Goal: Information Seeking & Learning: Learn about a topic

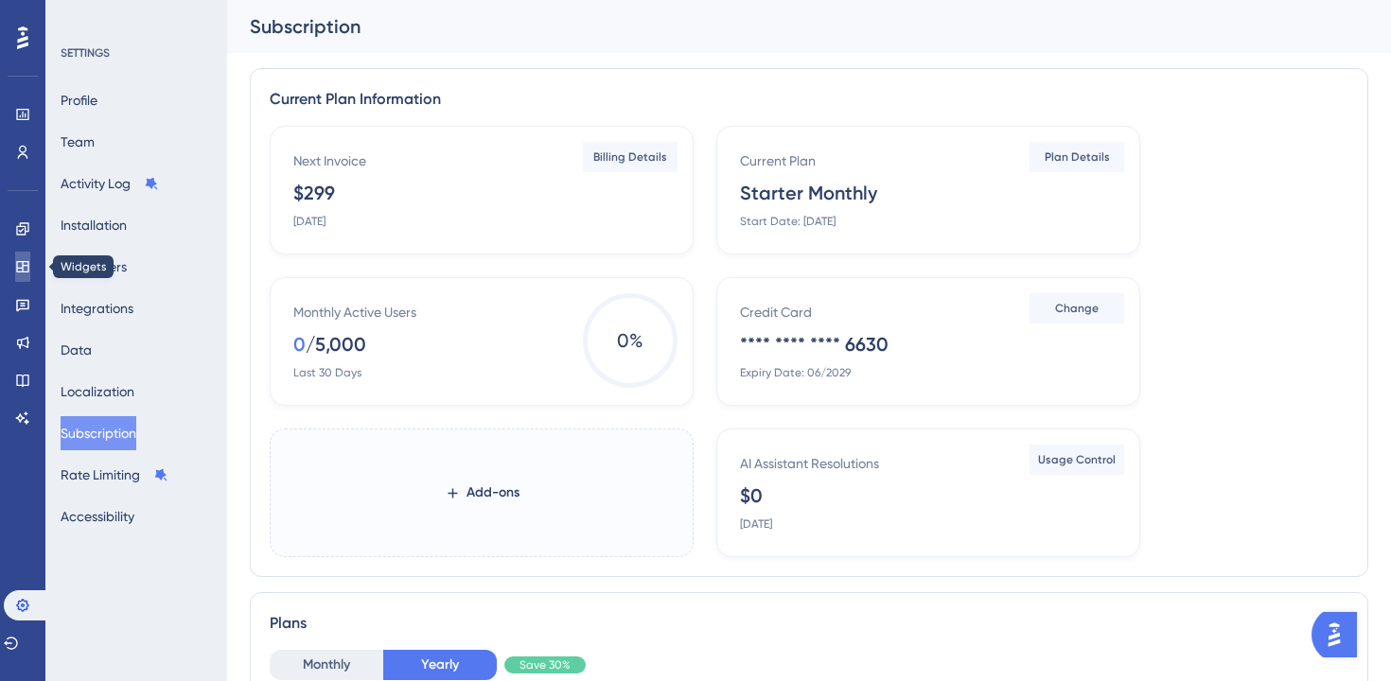
click at [22, 274] on link at bounding box center [22, 267] width 15 height 30
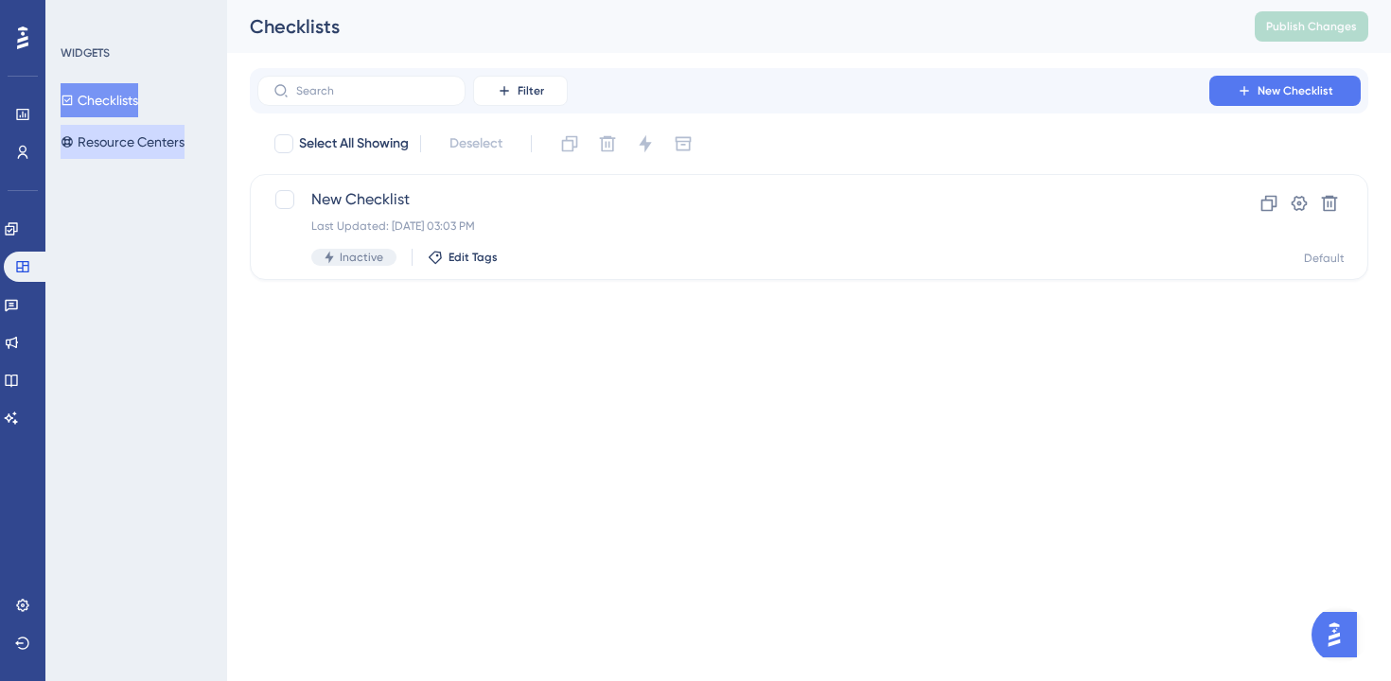
click at [141, 154] on button "Resource Centers" at bounding box center [123, 142] width 124 height 34
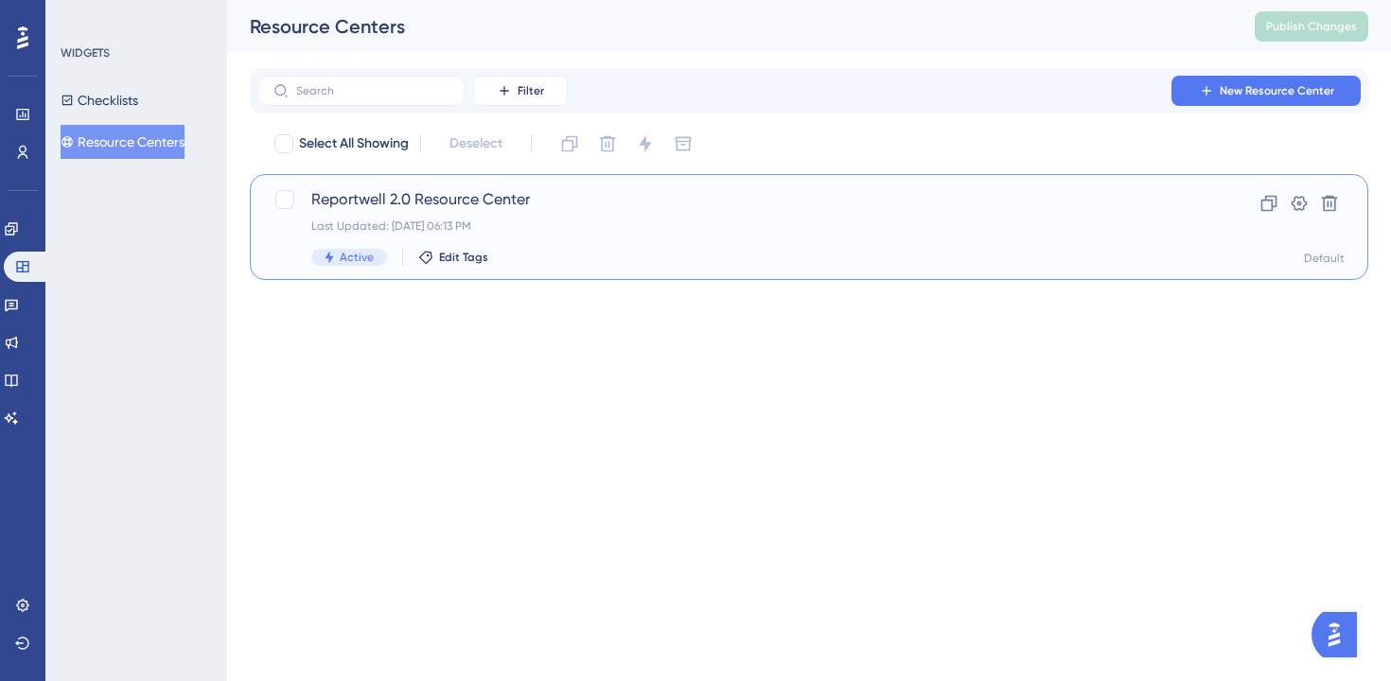
click at [601, 245] on div "Reportwell 2.0 Resource Center Last Updated: [DATE] 06:13 PM Active Edit Tags" at bounding box center [733, 227] width 844 height 78
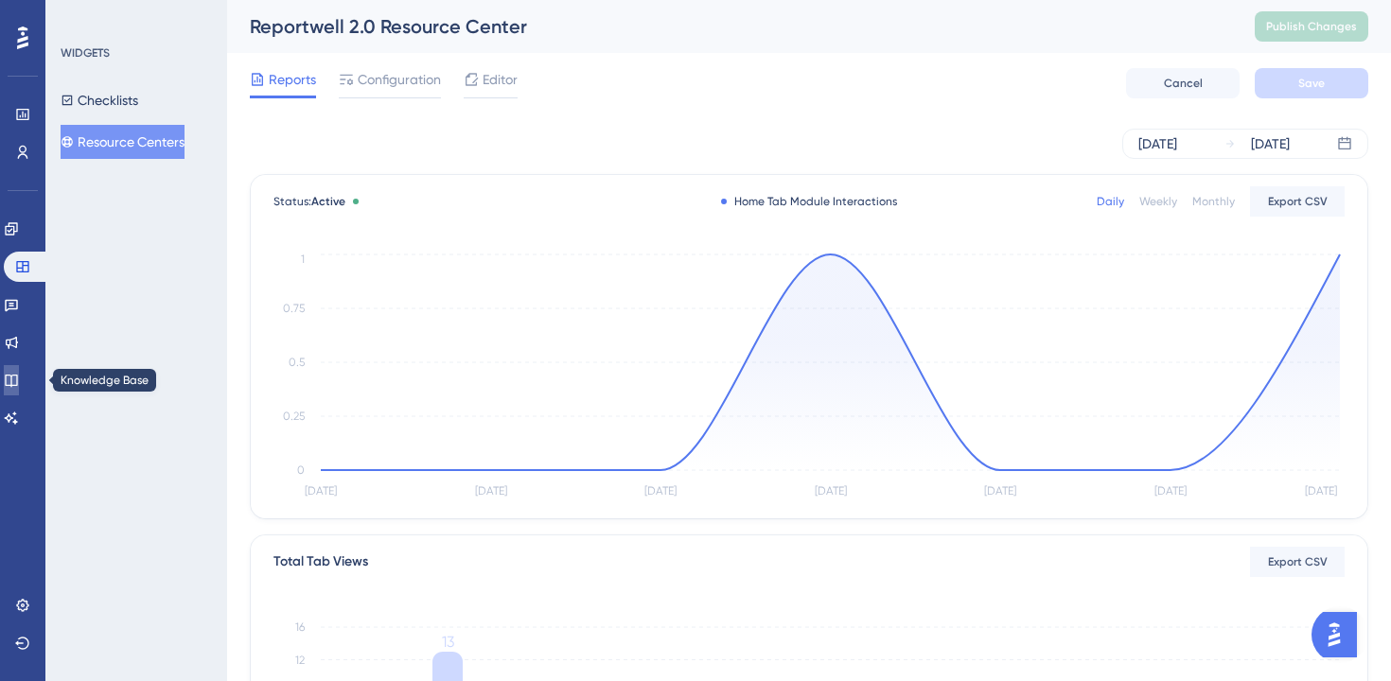
click at [17, 380] on icon at bounding box center [11, 380] width 15 height 15
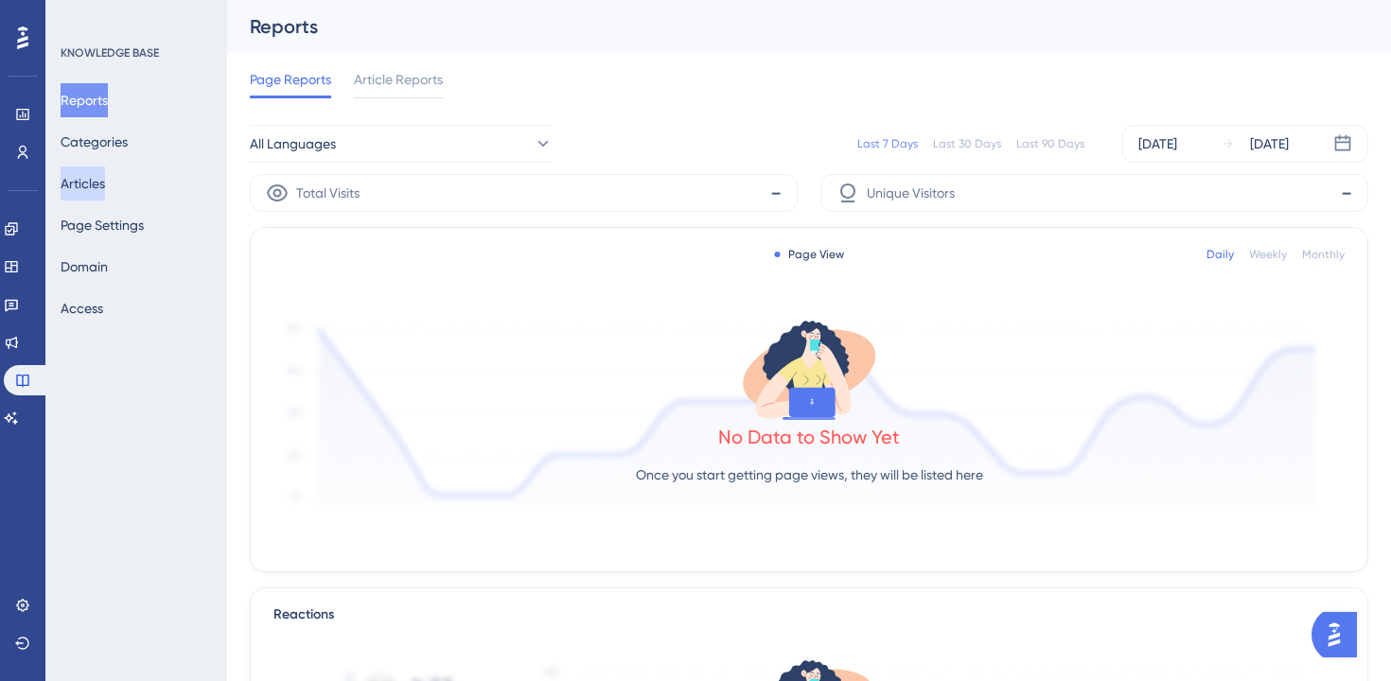
click at [96, 176] on button "Articles" at bounding box center [83, 183] width 44 height 34
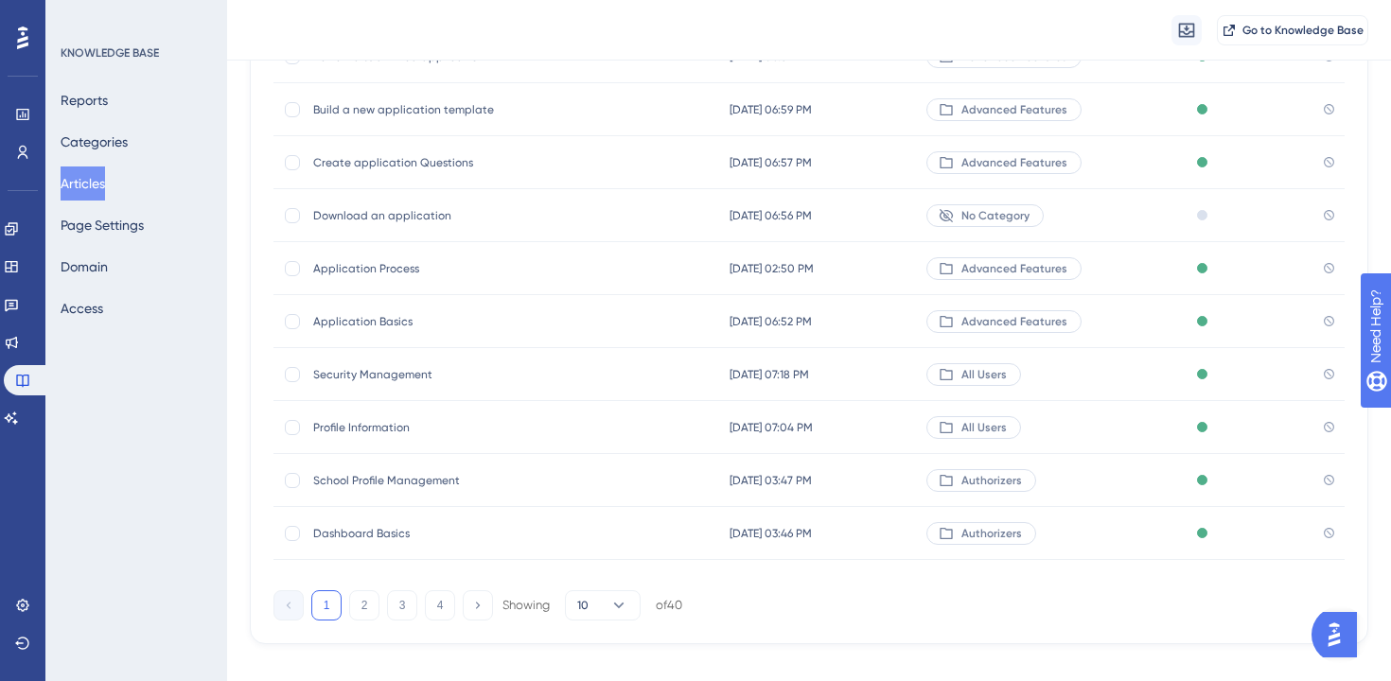
scroll to position [282, 0]
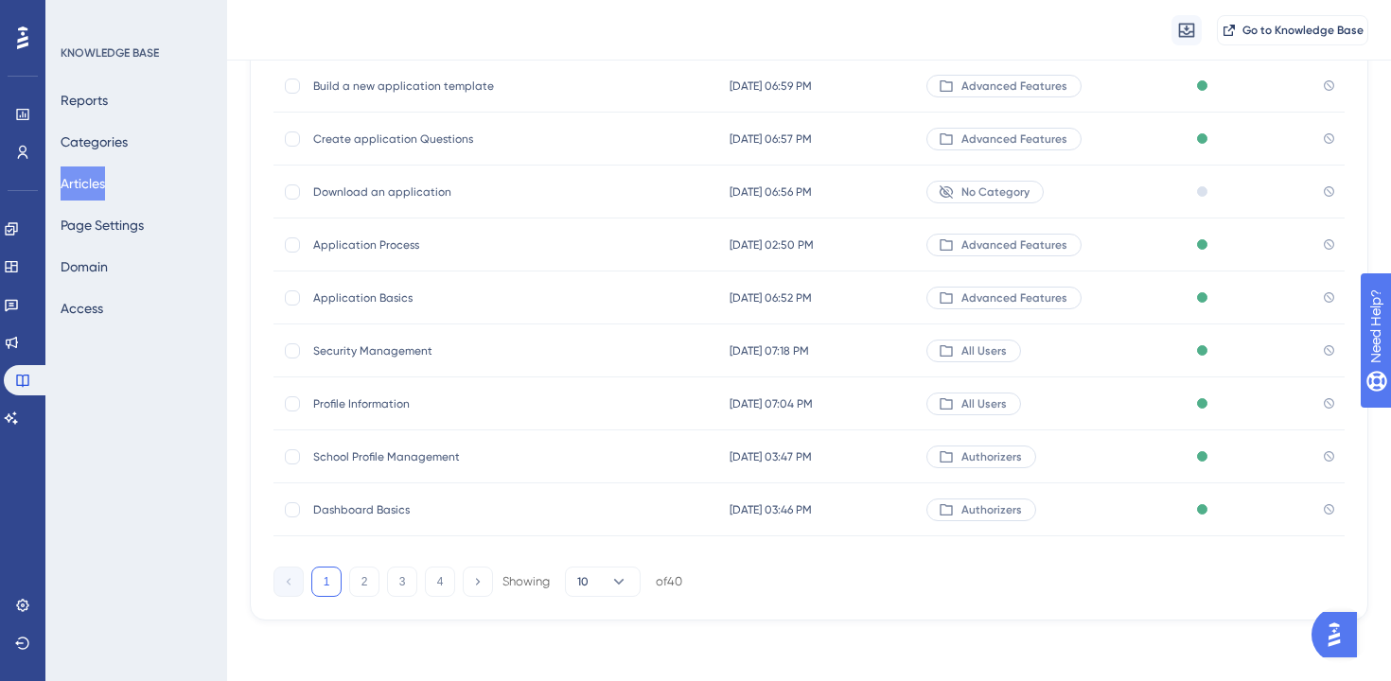
click at [387, 515] on span "Dashboard Basics" at bounding box center [464, 509] width 303 height 15
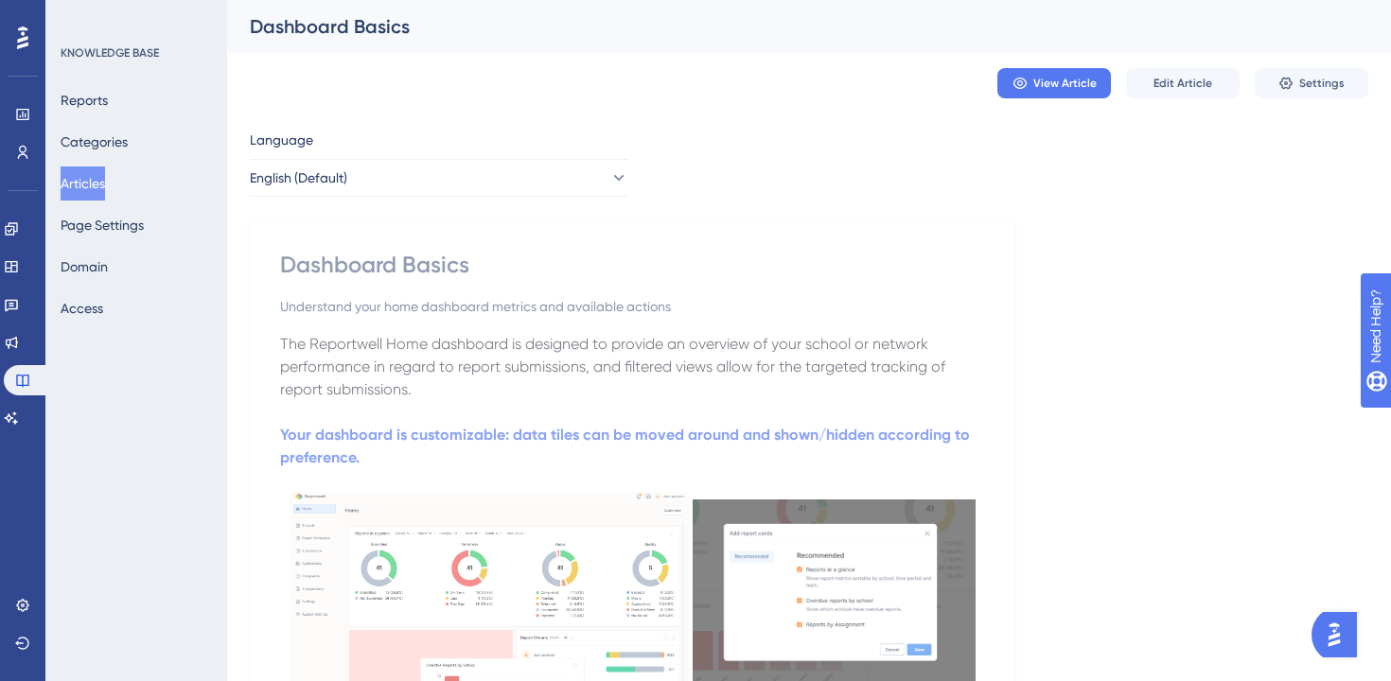
click at [1032, 102] on div "View Article Edit Article Settings" at bounding box center [809, 83] width 1118 height 61
click at [1028, 86] on button "View Article" at bounding box center [1054, 83] width 114 height 30
